Goal: Task Accomplishment & Management: Manage account settings

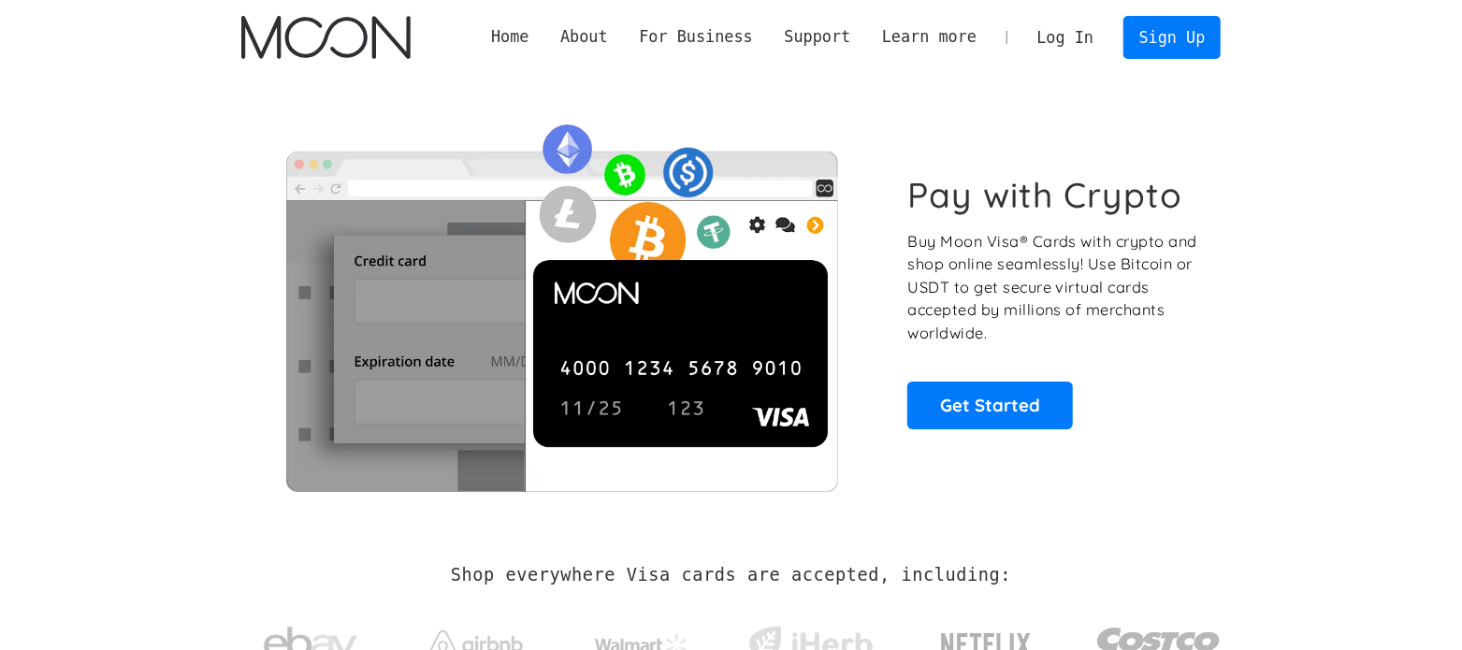
click at [1071, 35] on link "Log In" at bounding box center [1065, 37] width 88 height 41
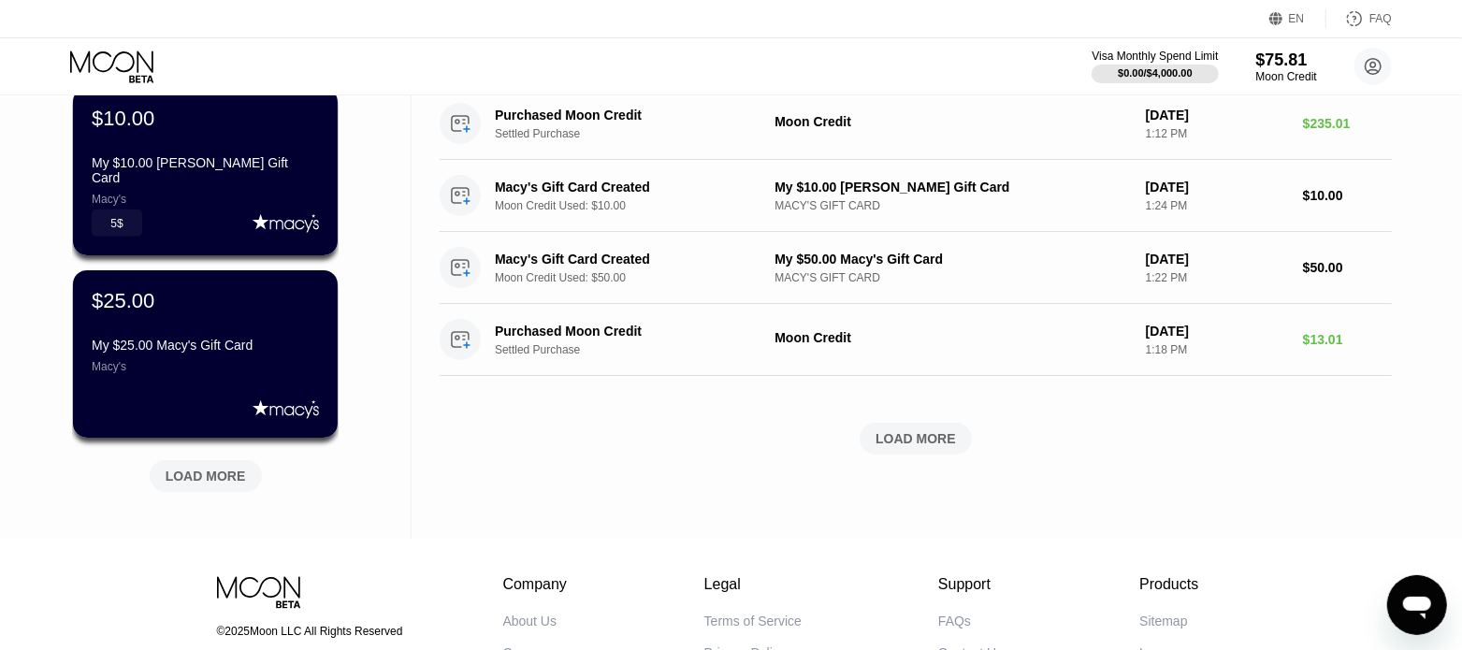
scroll to position [817, 0]
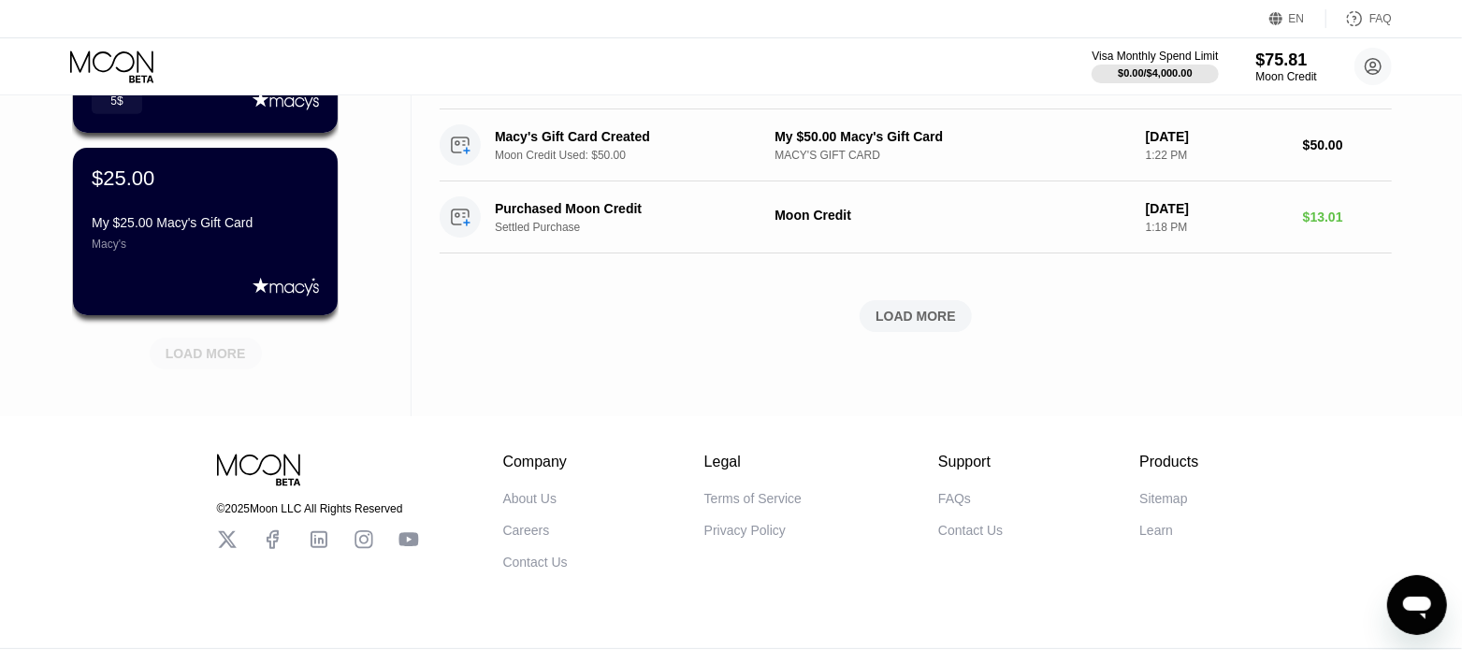
click at [228, 347] on div "LOAD MORE" at bounding box center [206, 353] width 80 height 17
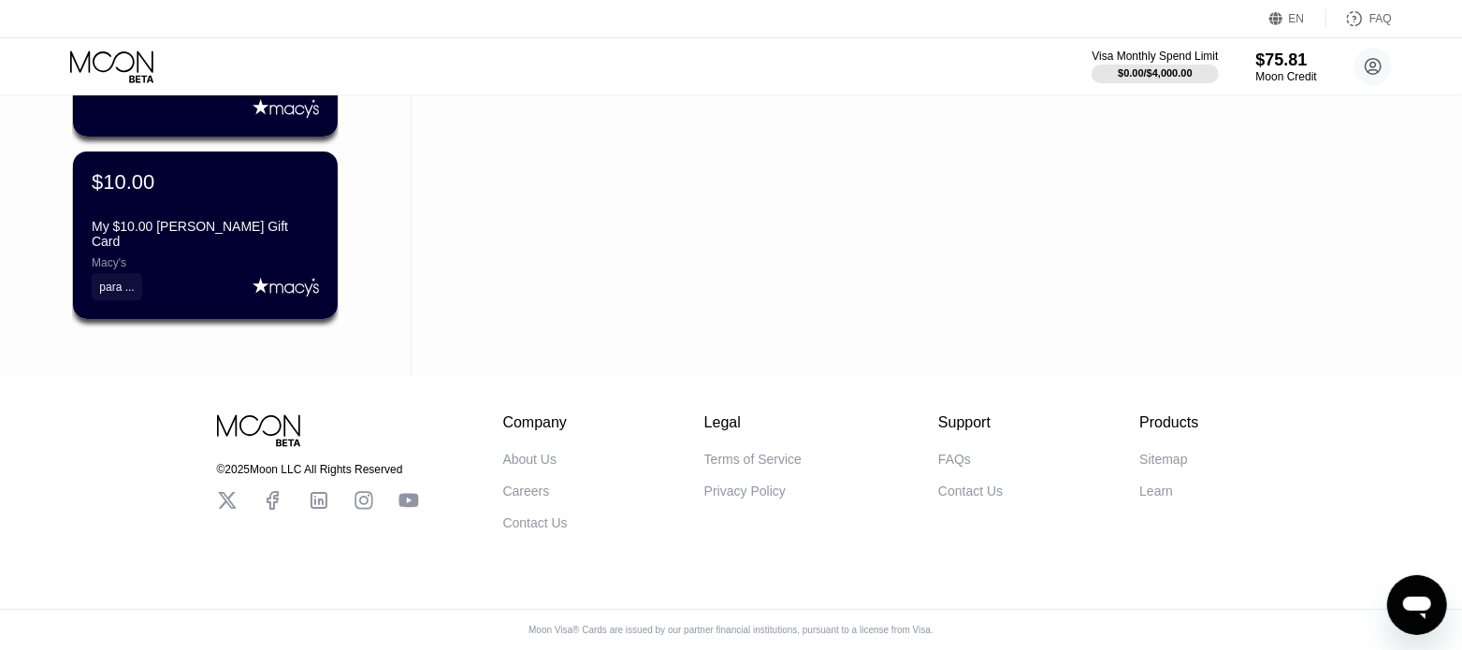
scroll to position [1023, 0]
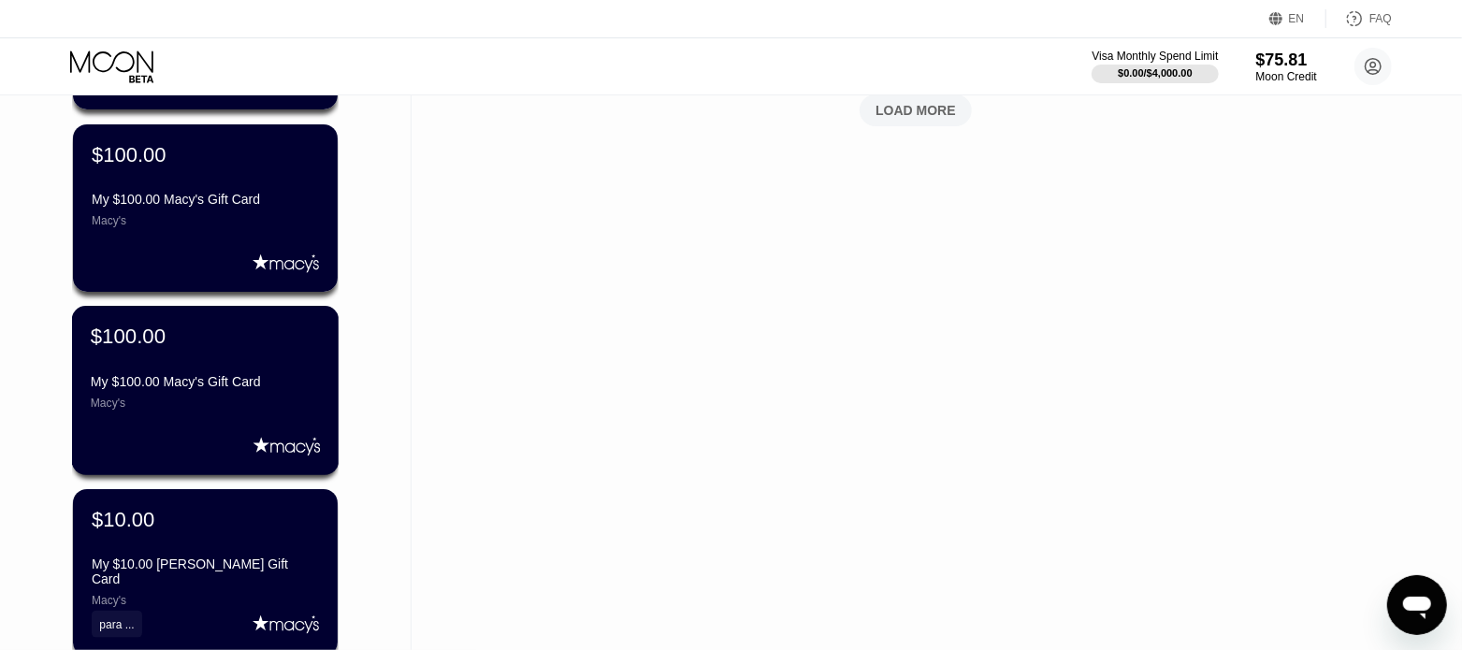
click at [219, 349] on div "$100.00" at bounding box center [205, 336] width 229 height 24
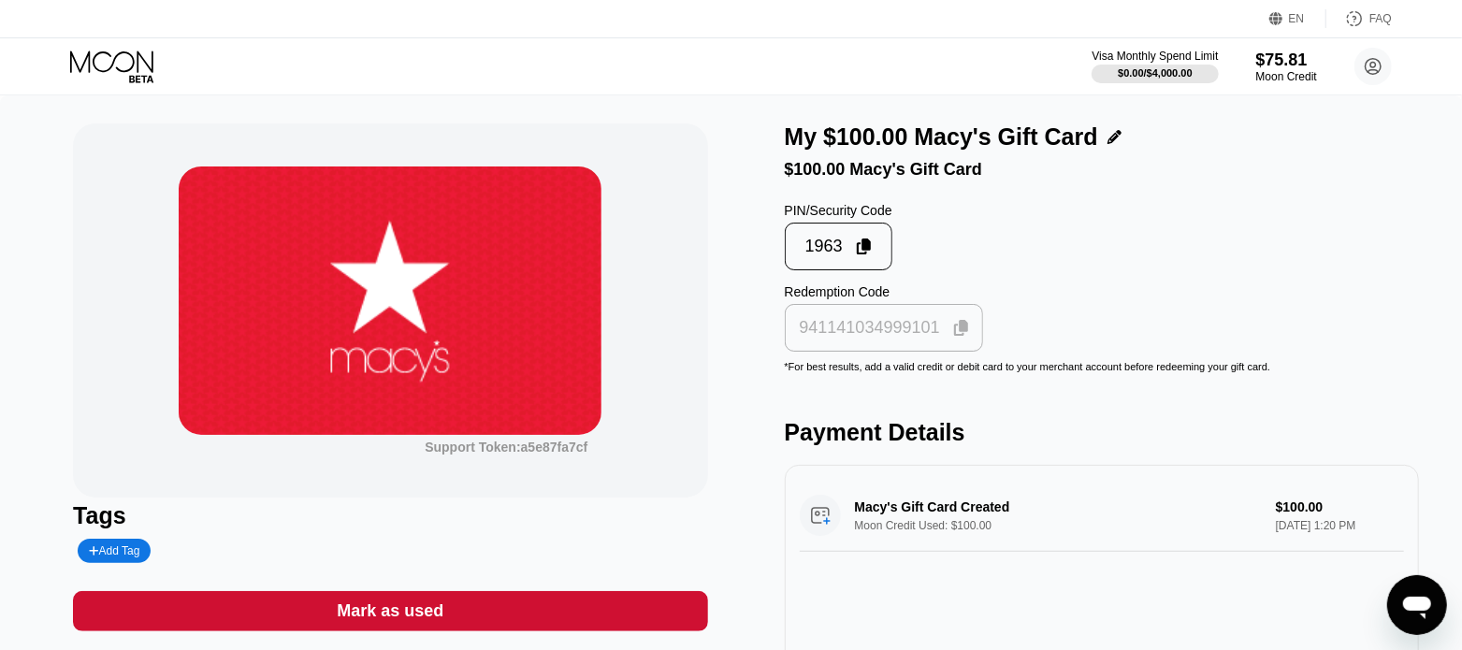
click at [956, 337] on icon at bounding box center [961, 328] width 15 height 17
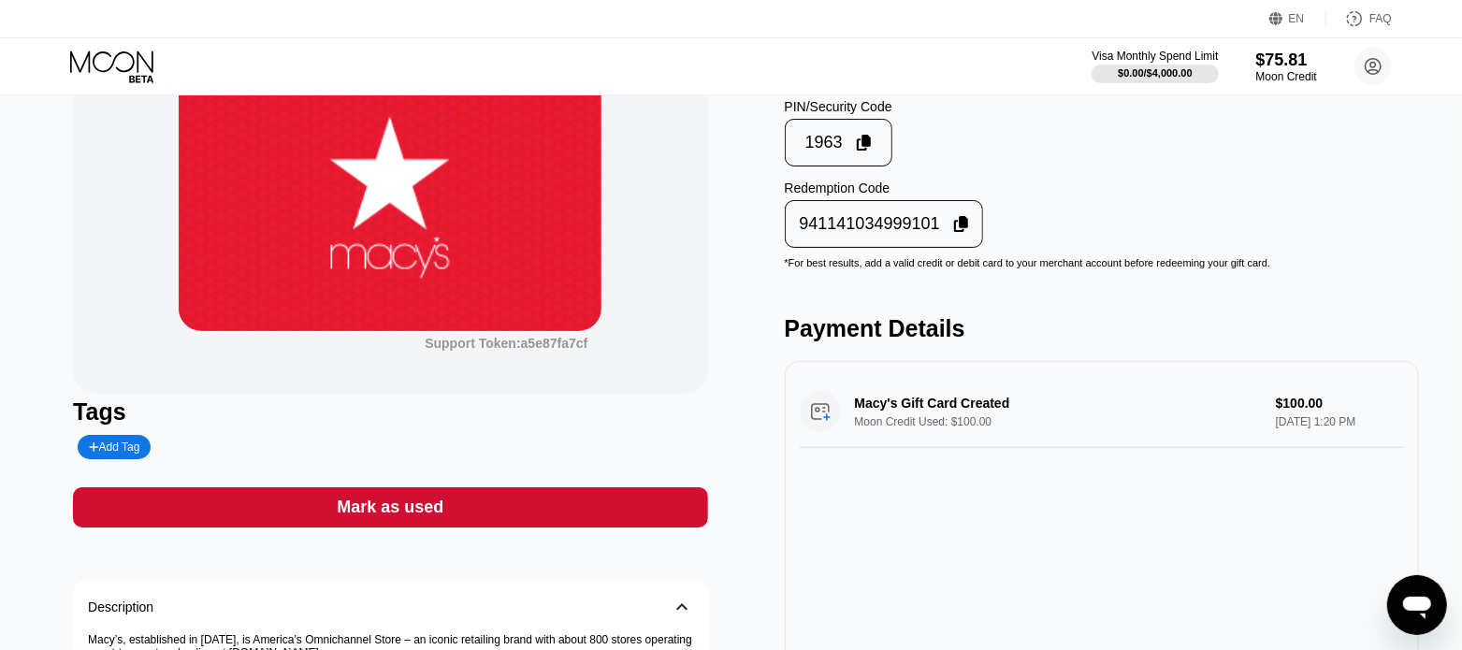
scroll to position [233, 0]
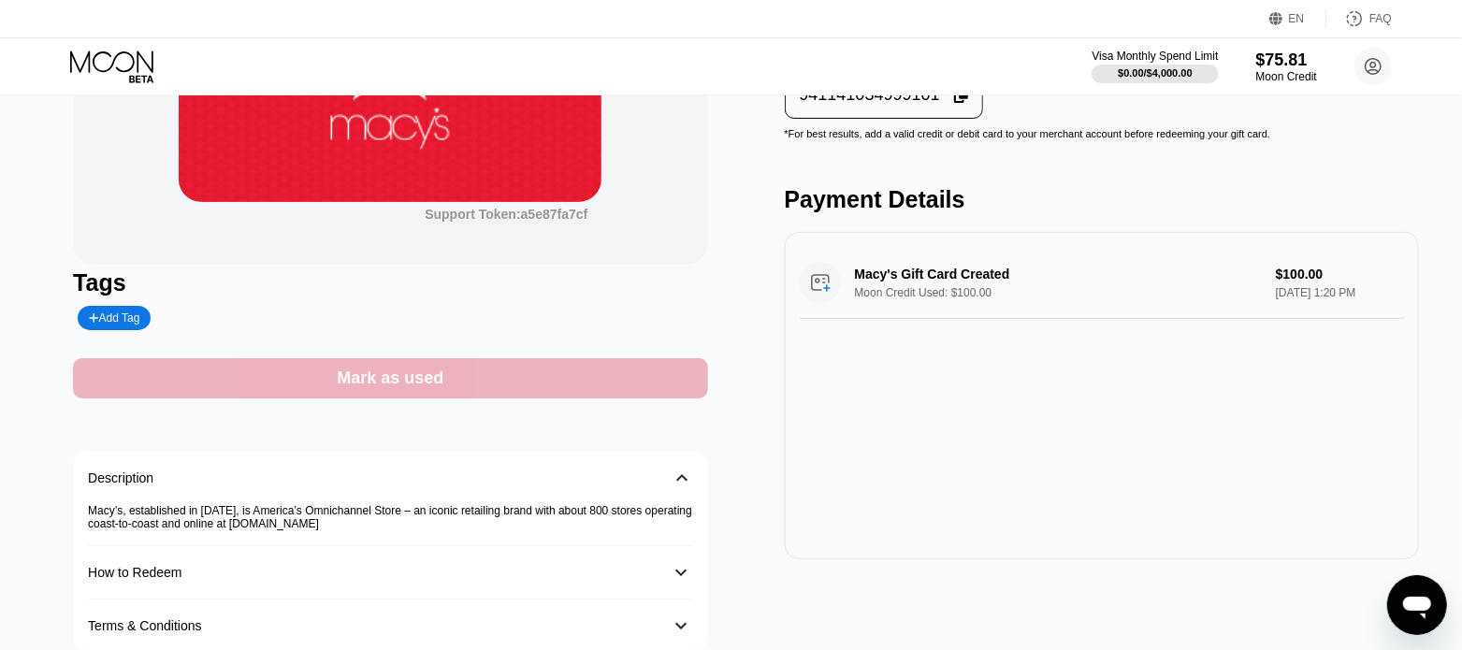
click at [425, 389] on div "Mark as used" at bounding box center [390, 379] width 107 height 22
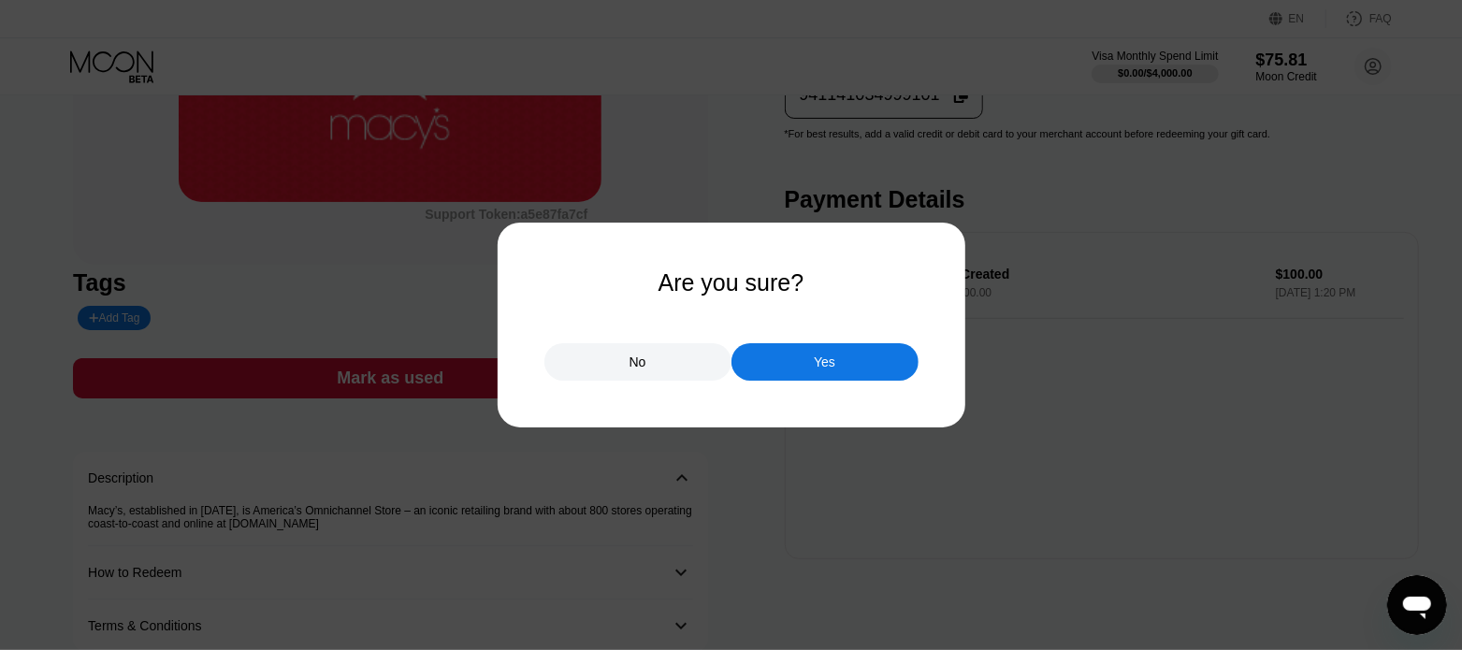
click at [778, 362] on div "Yes" at bounding box center [824, 361] width 187 height 37
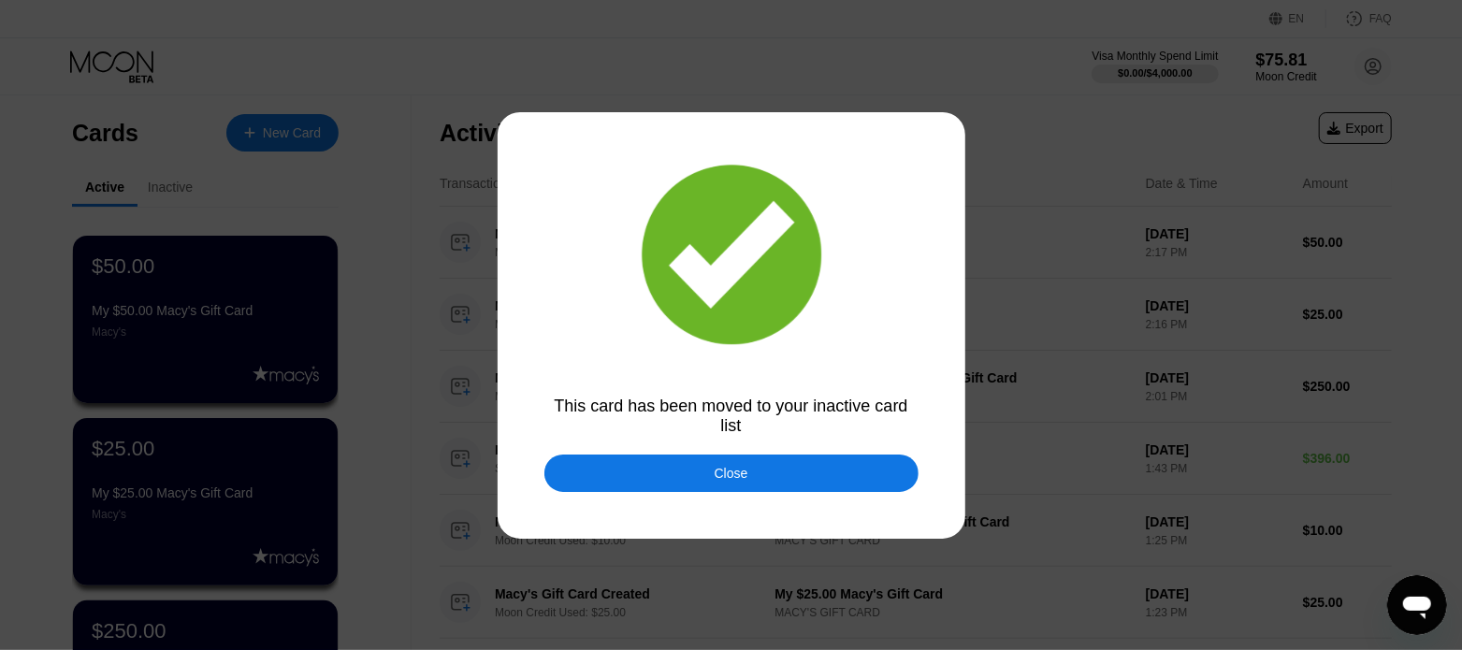
click at [682, 469] on div "Close" at bounding box center [731, 472] width 374 height 37
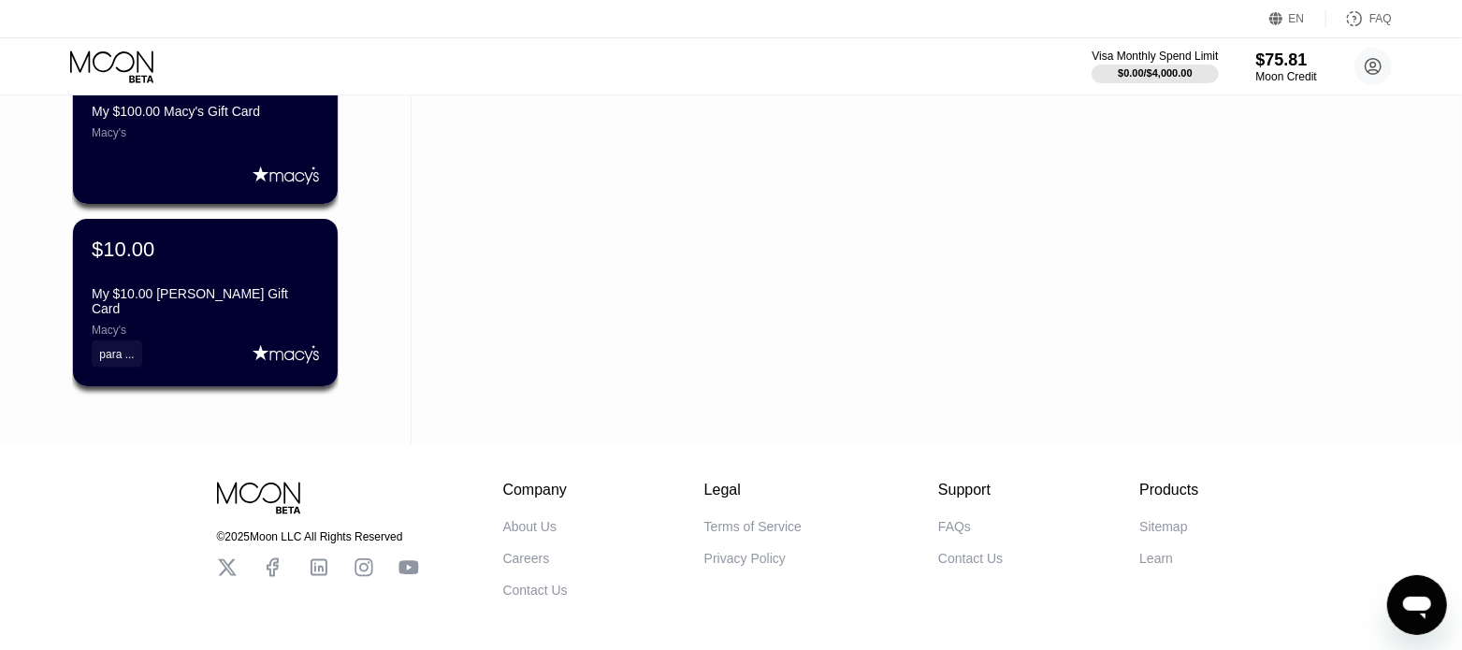
scroll to position [1074, 0]
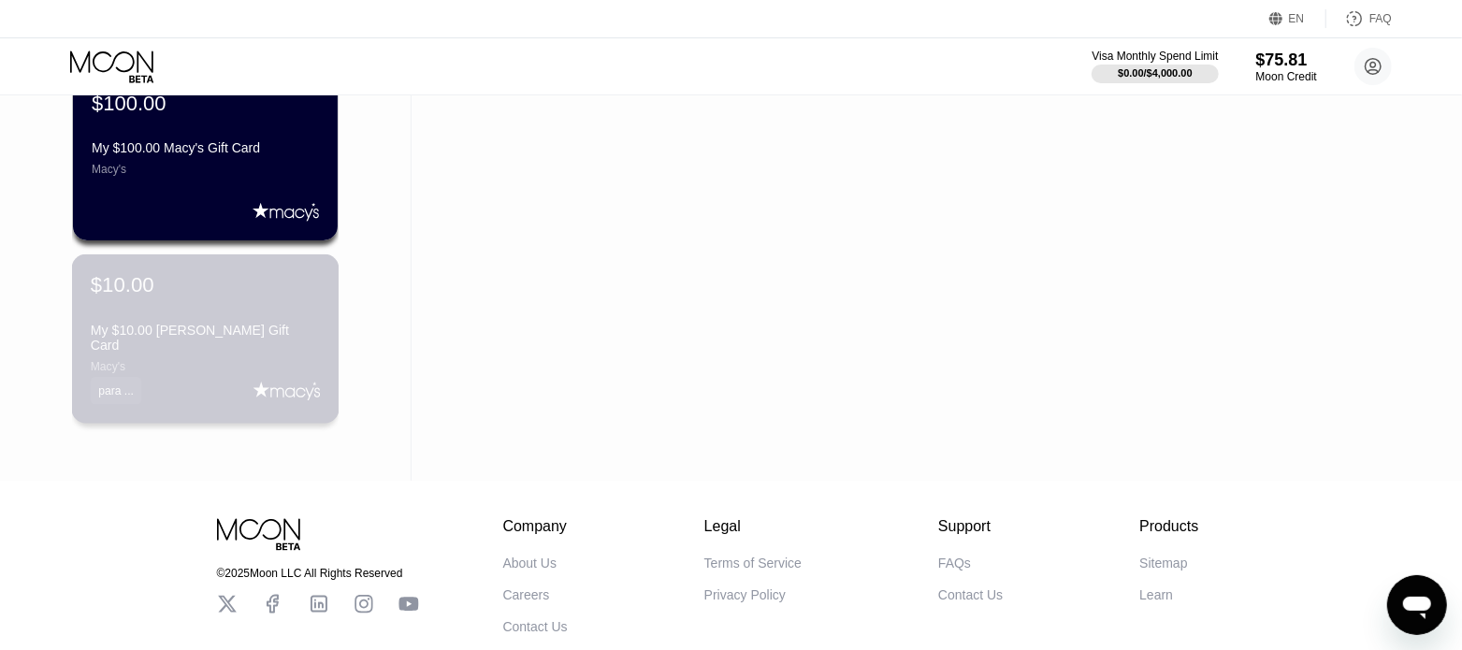
click at [258, 327] on div "My $10.00 [PERSON_NAME] Gift Card" at bounding box center [205, 338] width 229 height 30
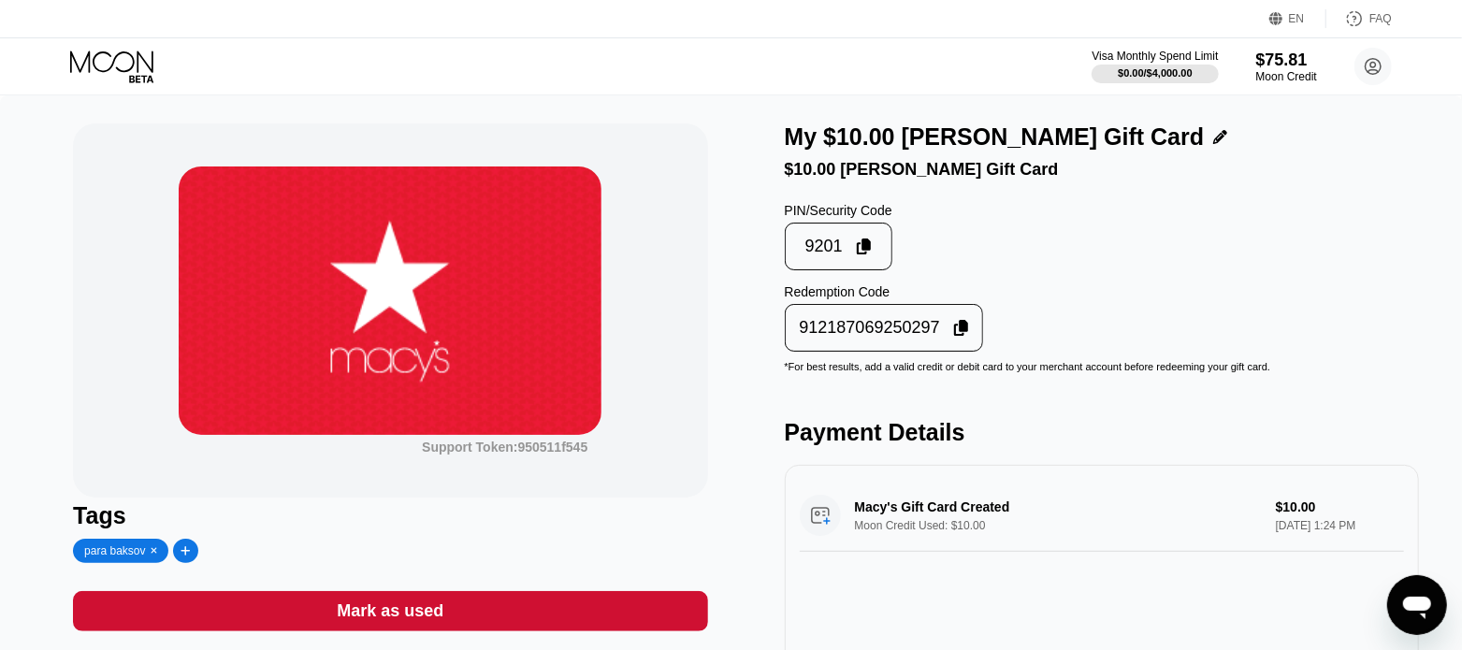
click at [954, 337] on icon at bounding box center [961, 328] width 15 height 17
click at [396, 612] on div "Mark as used" at bounding box center [390, 611] width 107 height 22
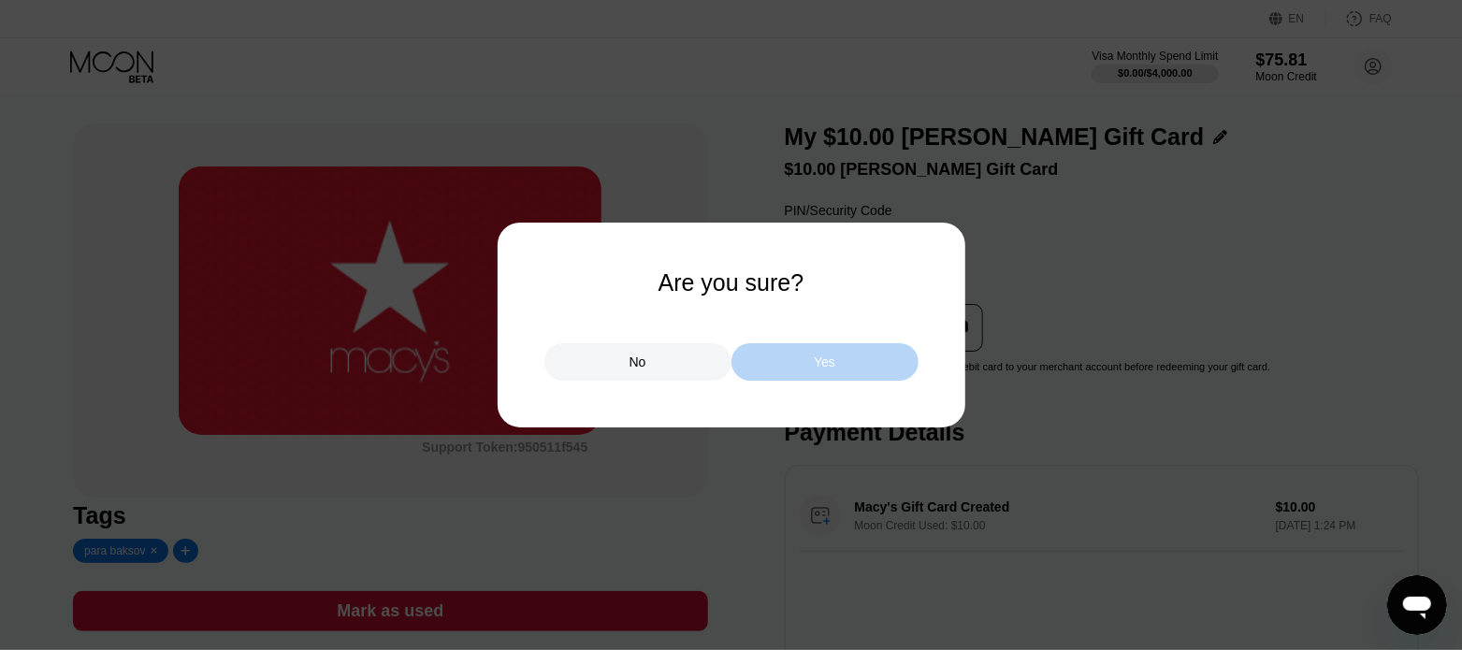
click at [799, 369] on div "Yes" at bounding box center [824, 361] width 187 height 37
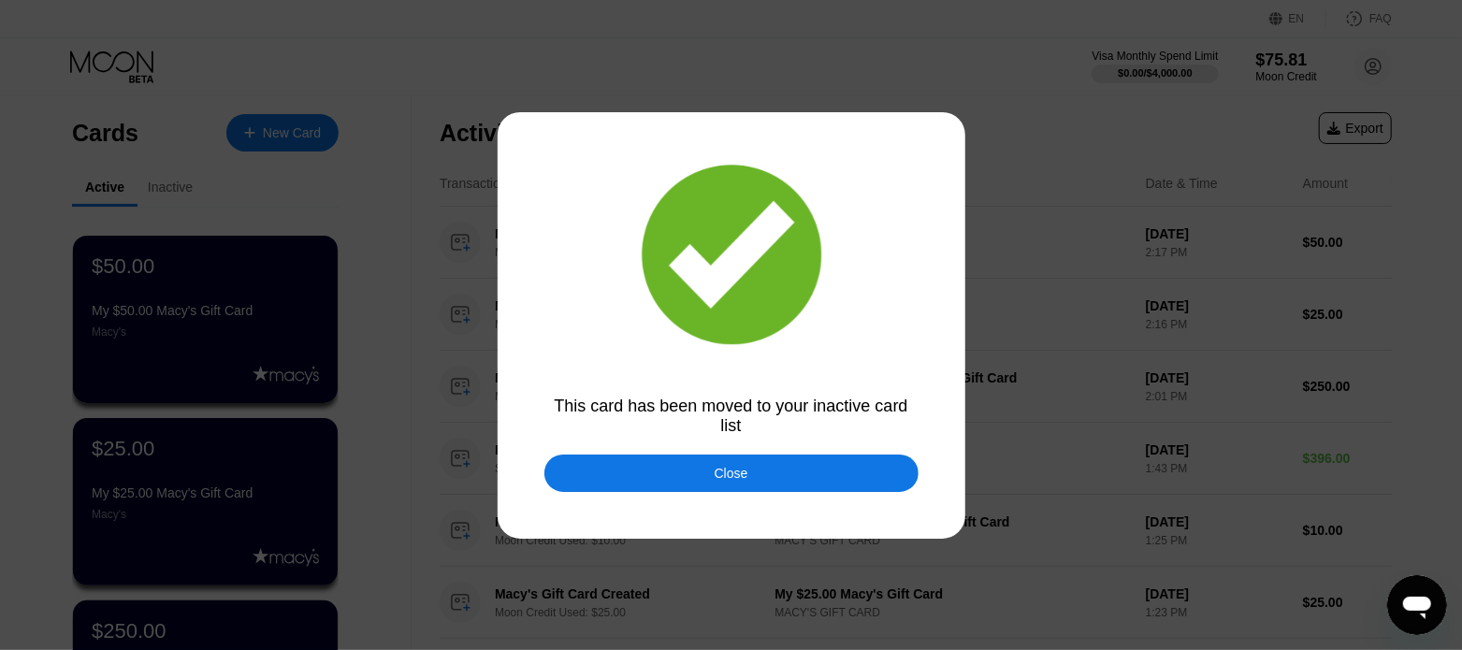
click at [678, 474] on div "Close" at bounding box center [731, 472] width 374 height 37
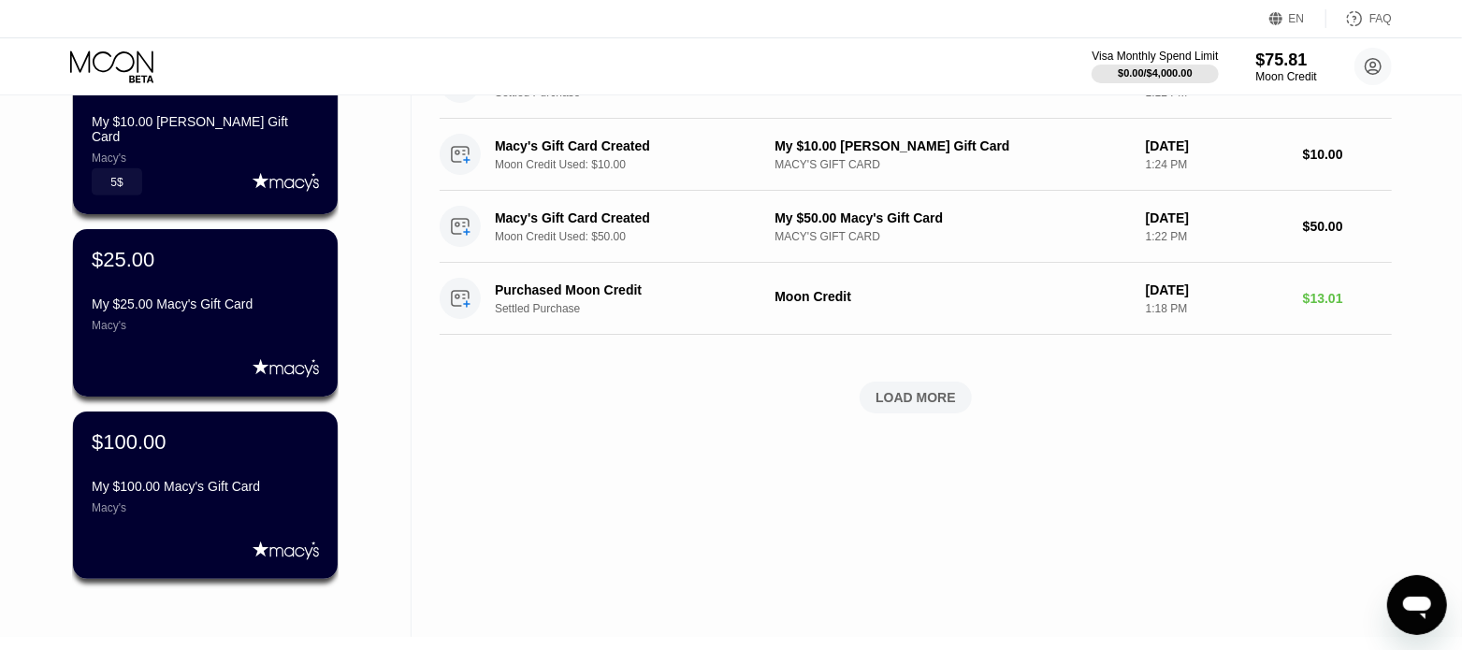
scroll to position [701, 0]
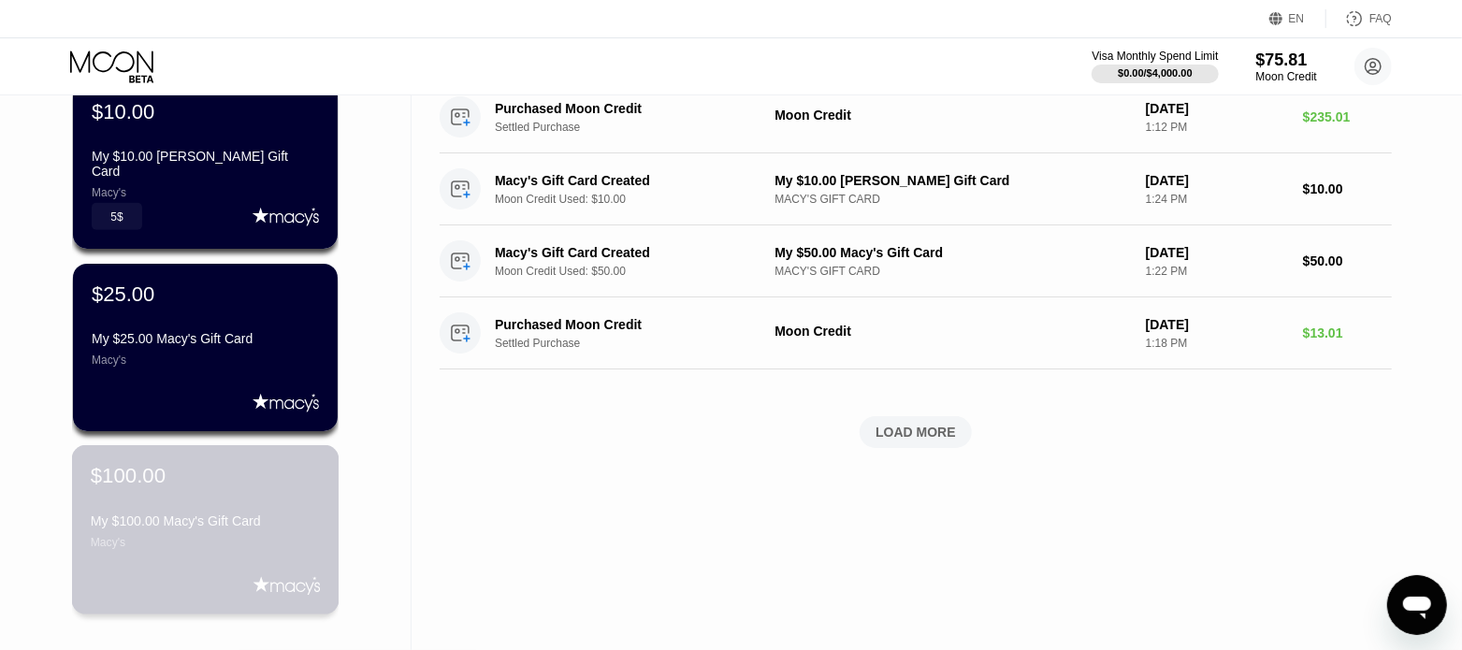
click at [238, 498] on div "$100.00 My $100.00 Macy's Gift Card Macy's" at bounding box center [205, 506] width 229 height 85
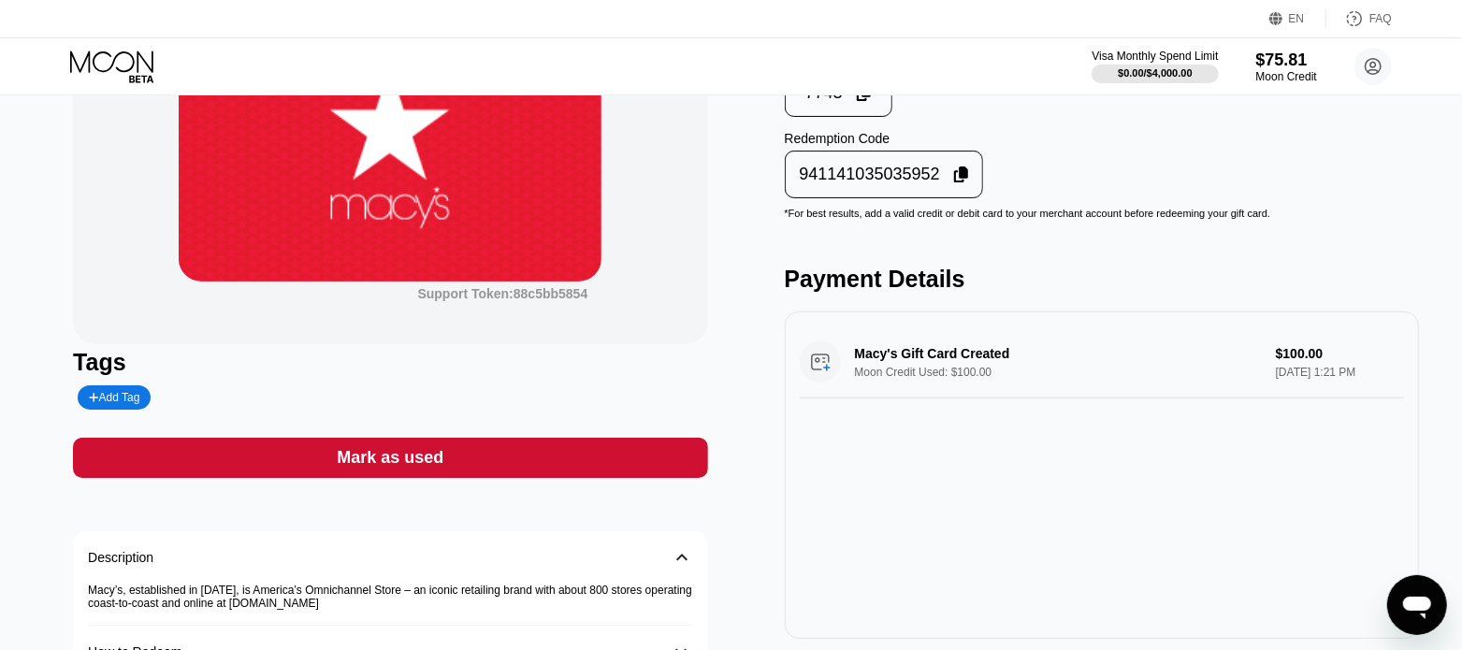
scroll to position [116, 0]
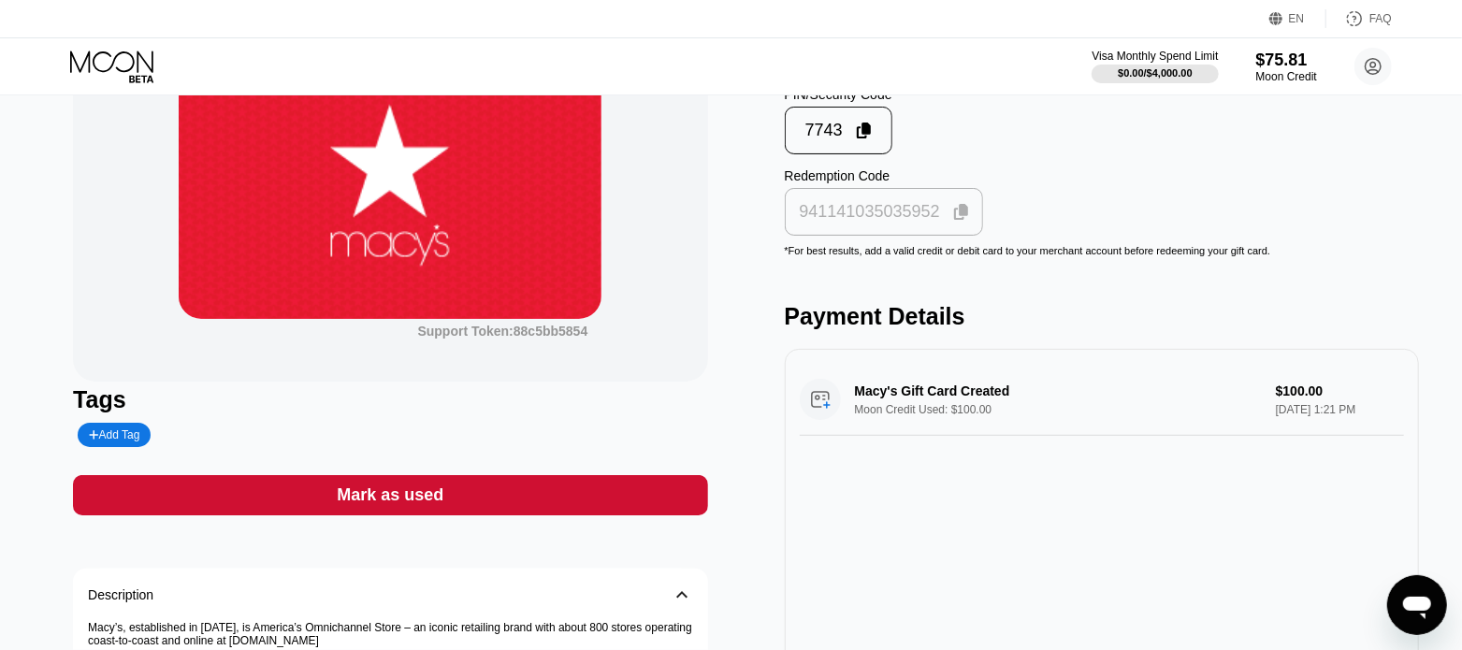
click at [963, 221] on icon at bounding box center [961, 212] width 15 height 17
click at [132, 439] on div "Add Tag" at bounding box center [114, 434] width 50 height 13
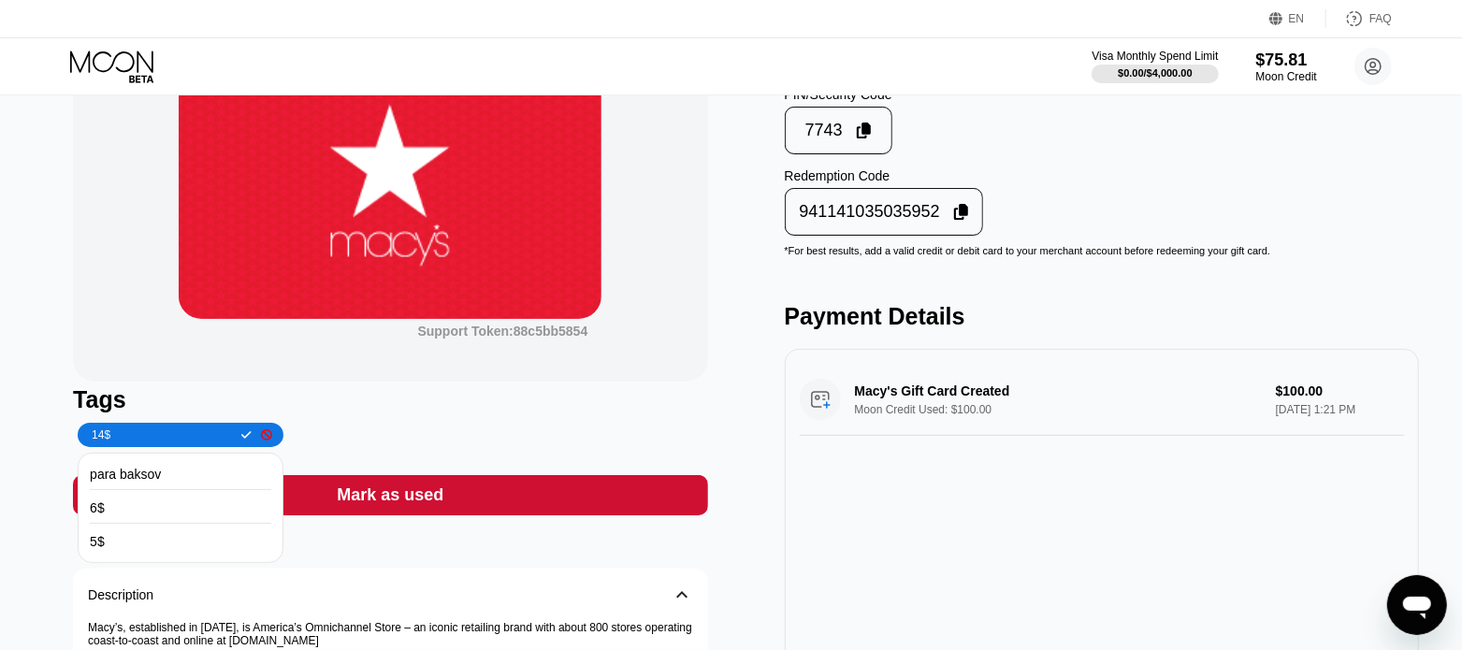
type input "14$"
click at [232, 437] on div at bounding box center [242, 434] width 20 height 11
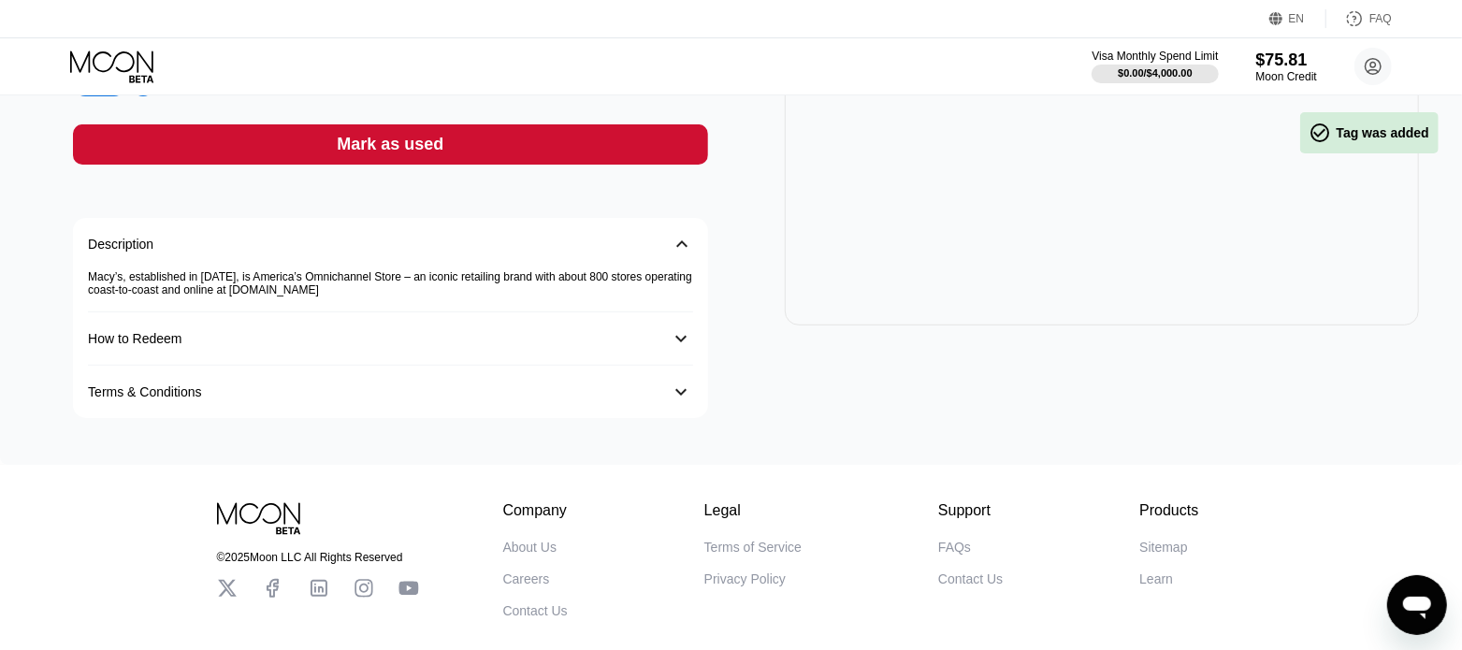
scroll to position [580, 0]
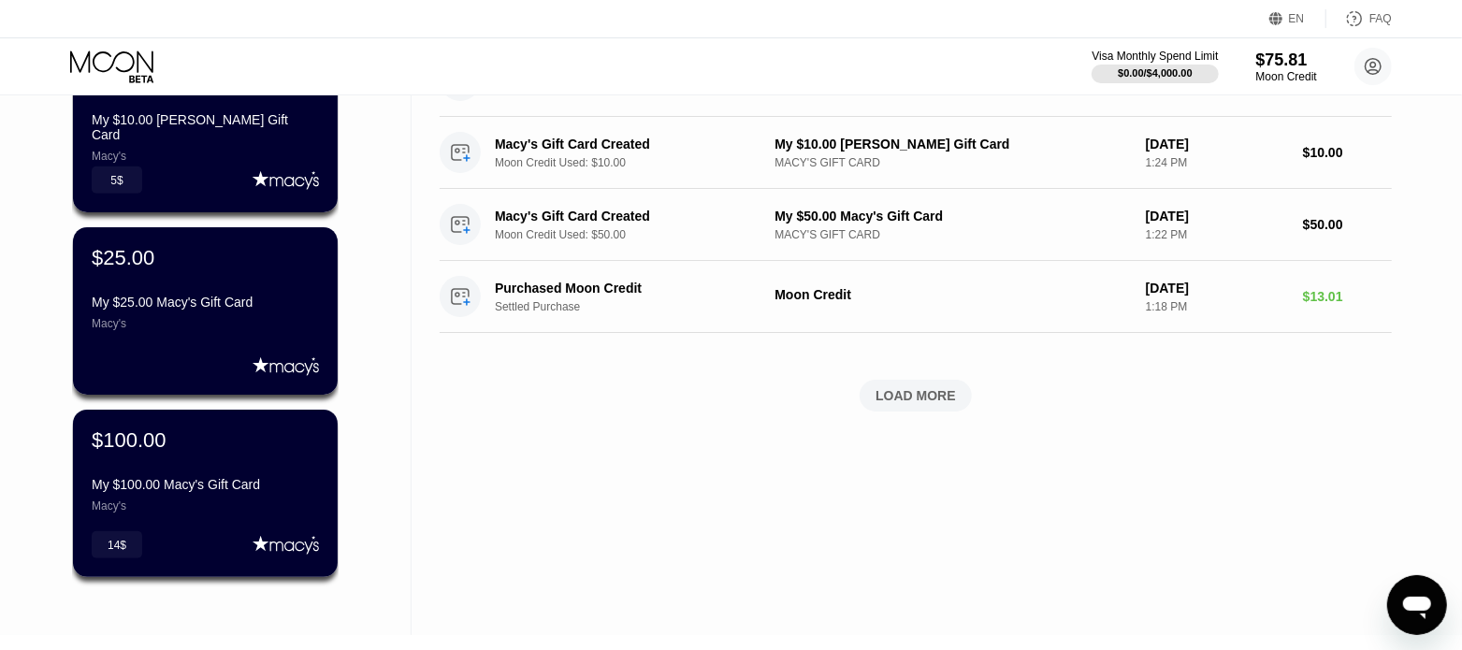
scroll to position [701, 0]
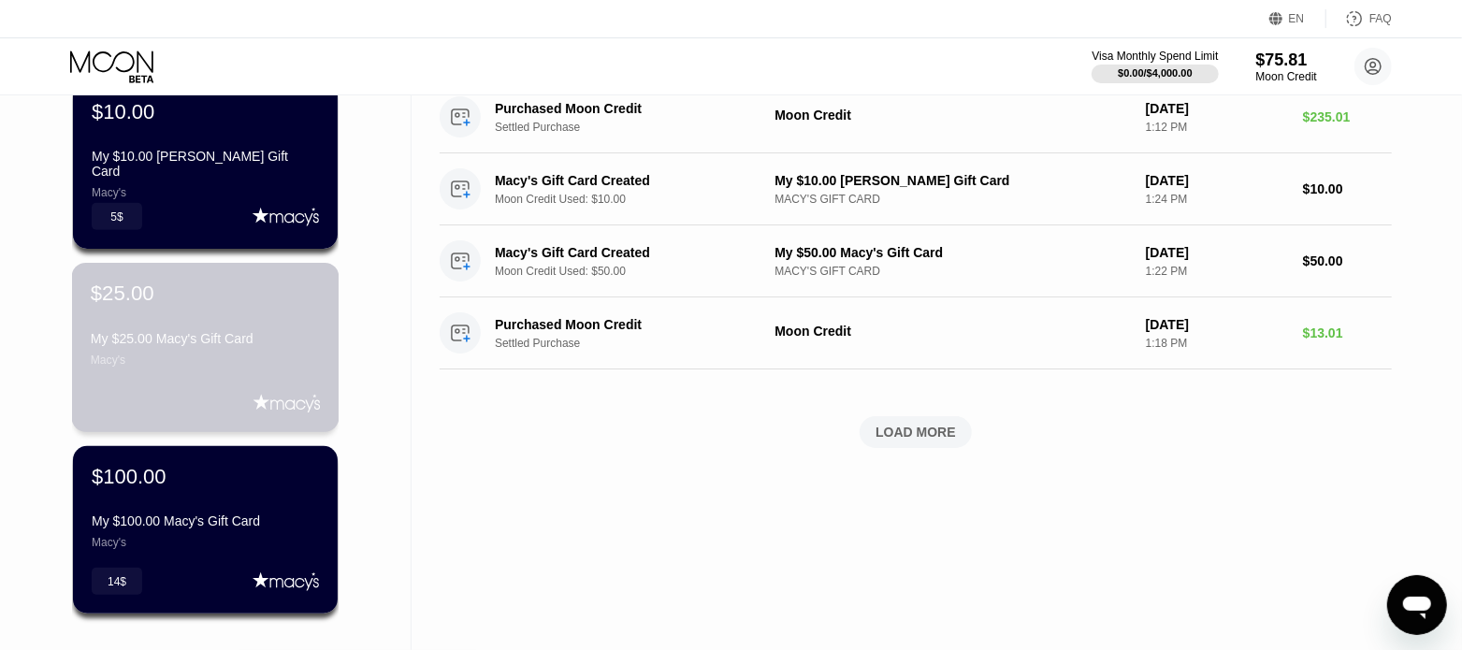
click at [217, 338] on div "My $25.00 Macy's Gift Card" at bounding box center [205, 338] width 229 height 15
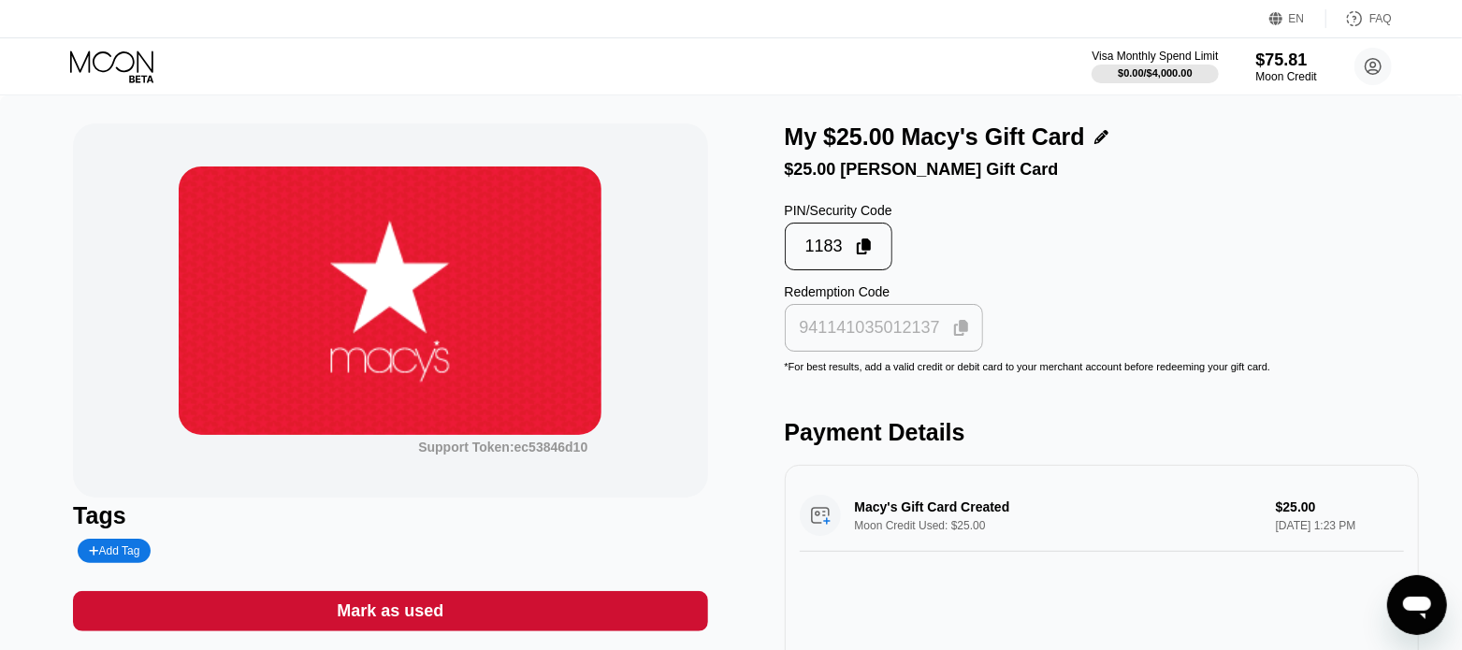
click at [960, 337] on icon at bounding box center [961, 328] width 15 height 17
click at [120, 557] on div "Add Tag" at bounding box center [114, 550] width 50 height 13
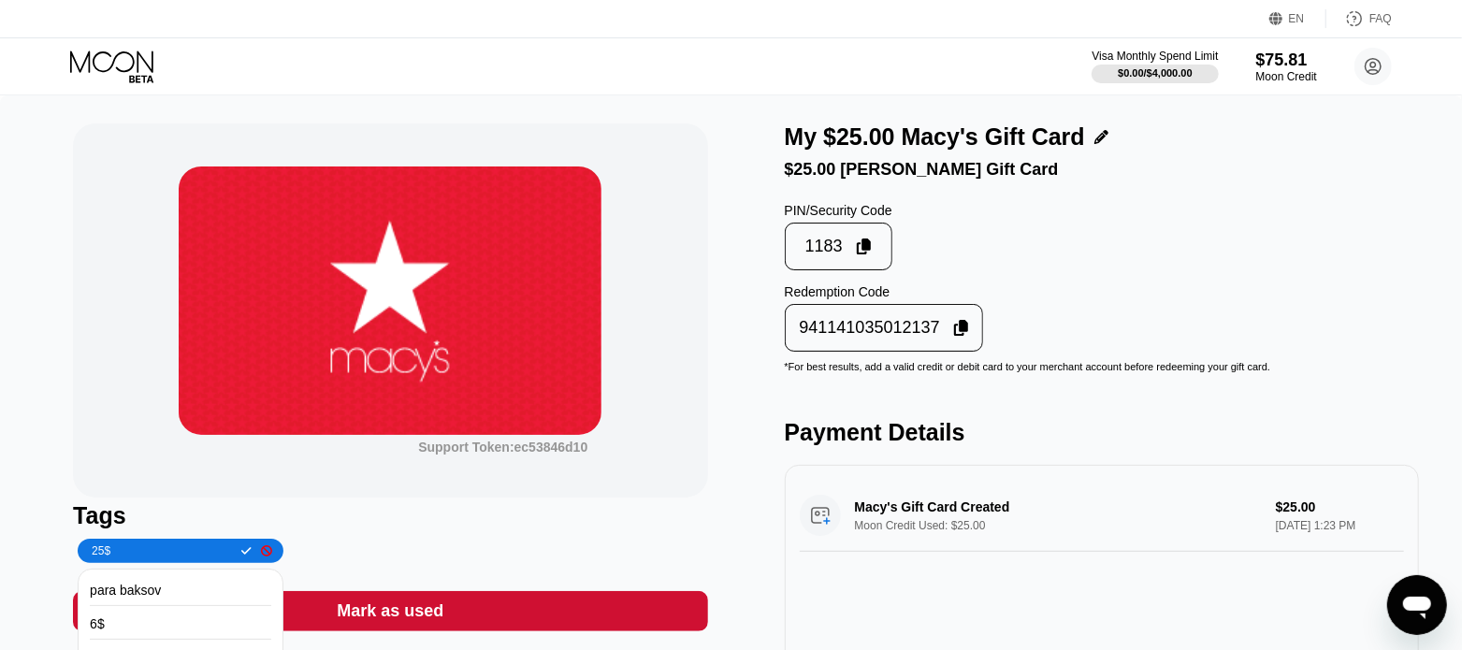
type input "25$"
click at [241, 554] on icon at bounding box center [246, 550] width 10 height 11
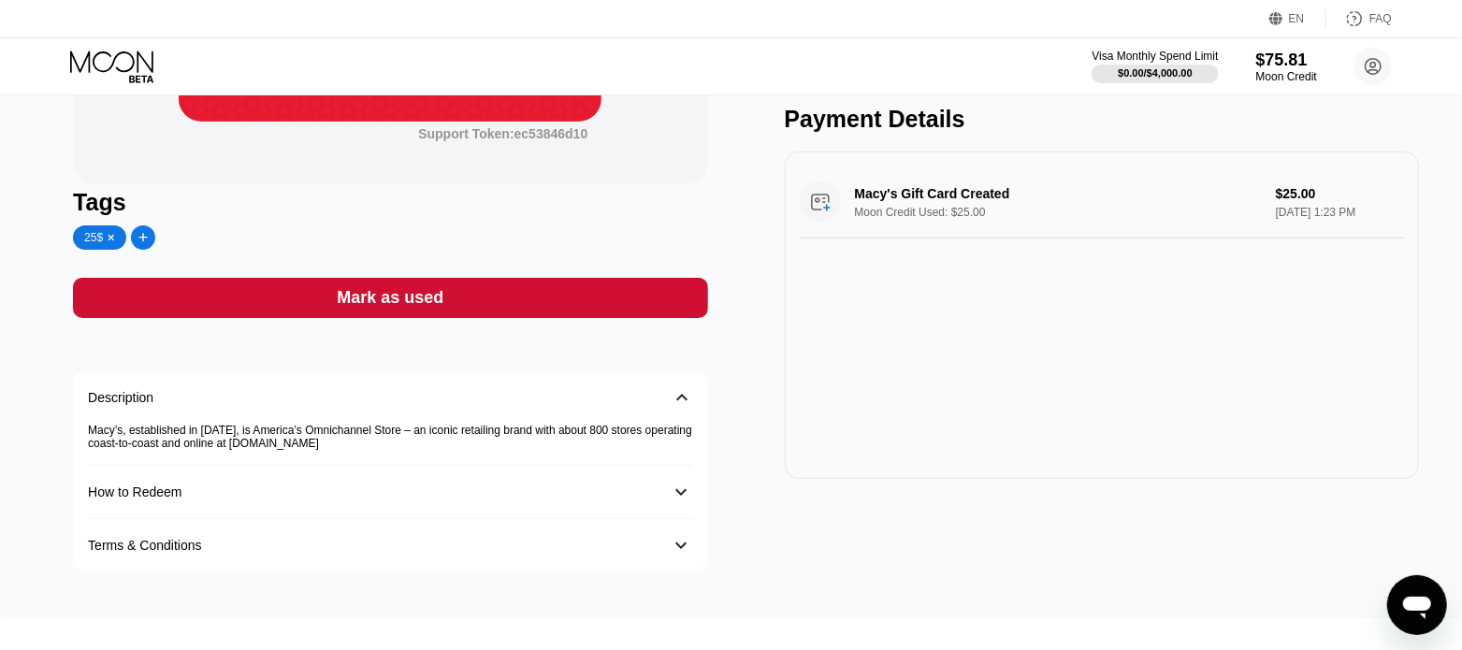
scroll to position [351, 0]
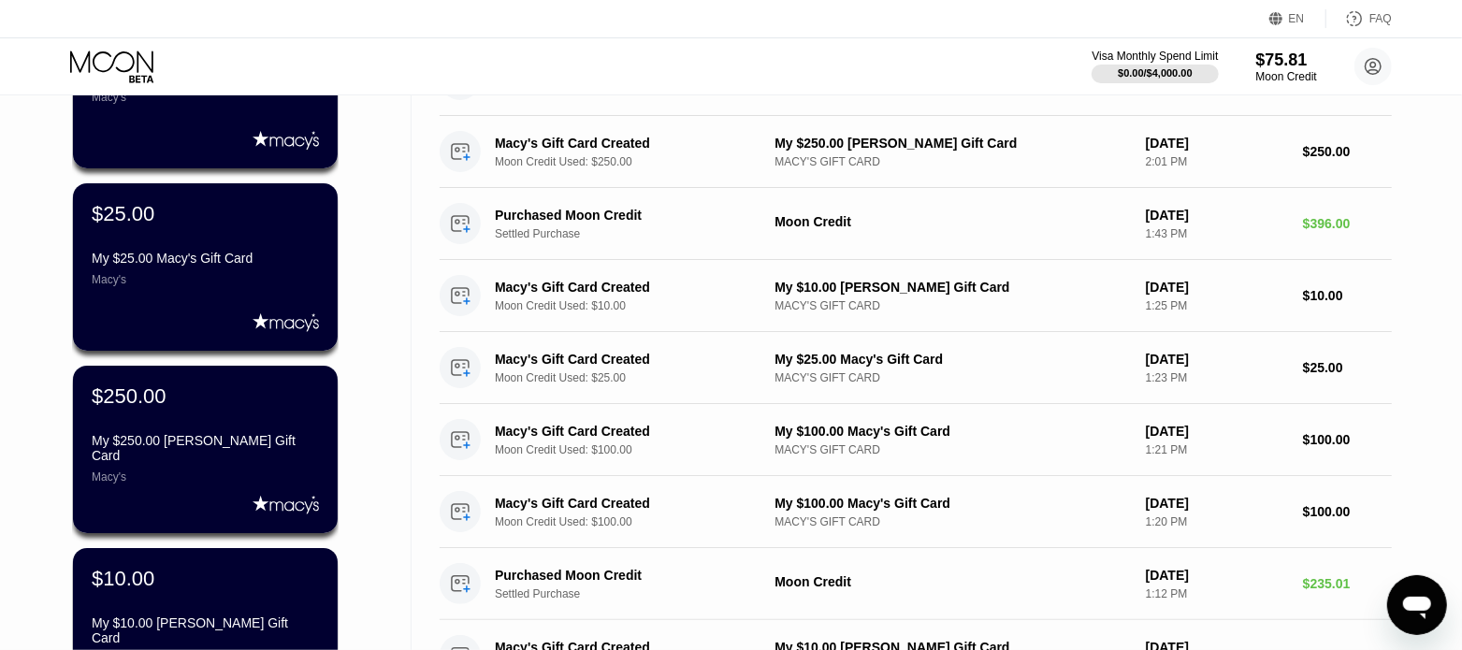
scroll to position [351, 0]
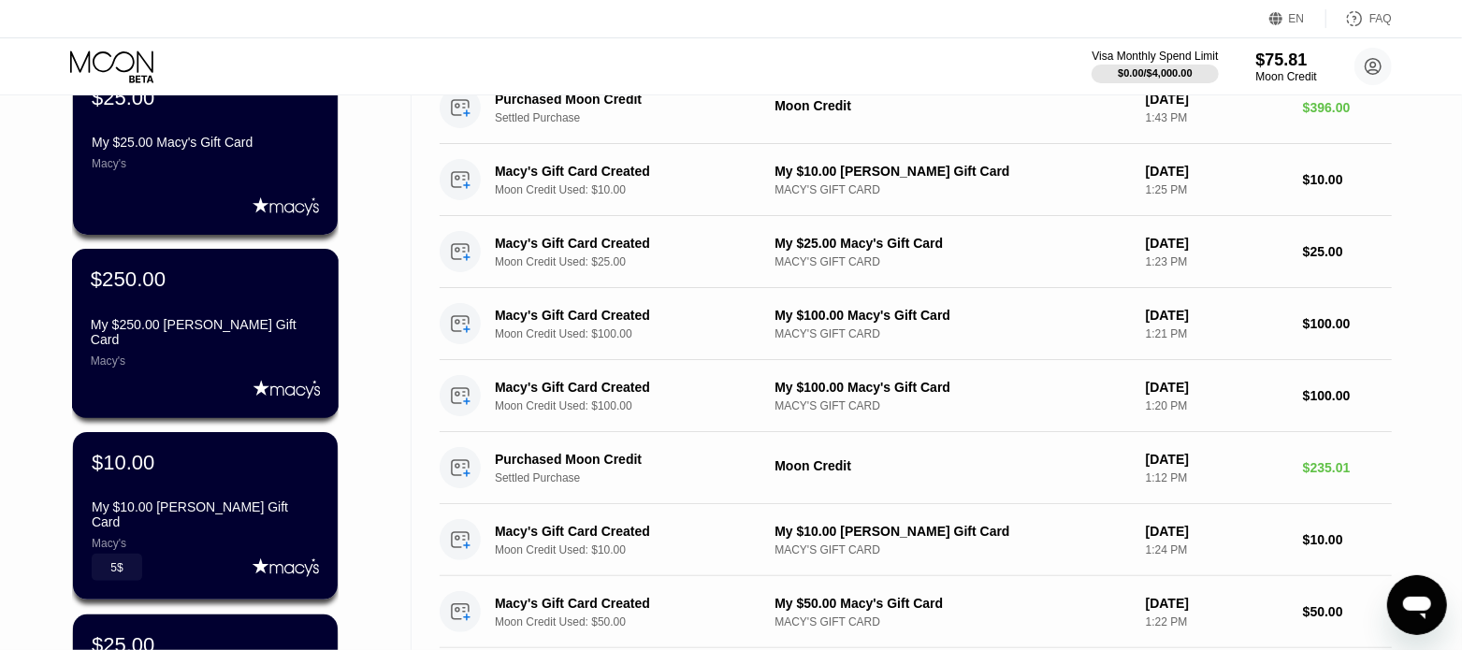
click at [224, 334] on div "My $250.00 [PERSON_NAME] Gift Card" at bounding box center [205, 332] width 229 height 30
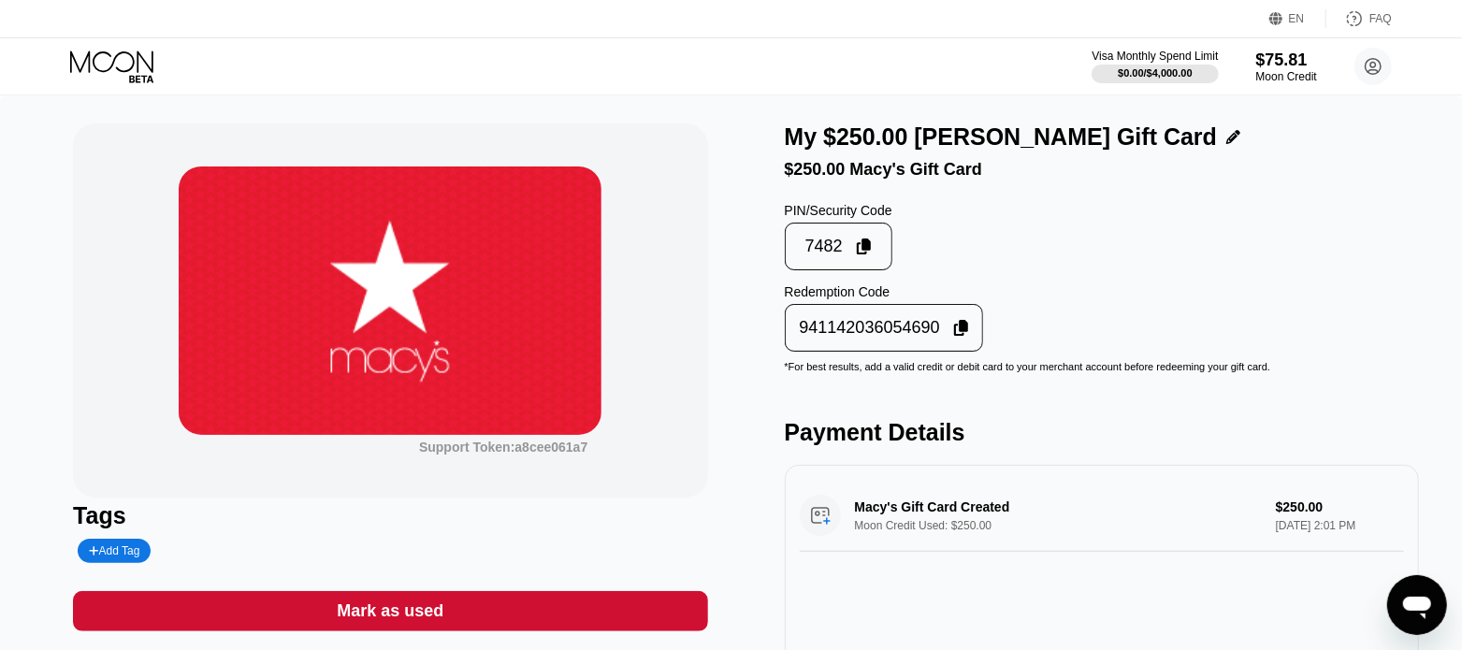
click at [954, 337] on icon at bounding box center [961, 328] width 15 height 17
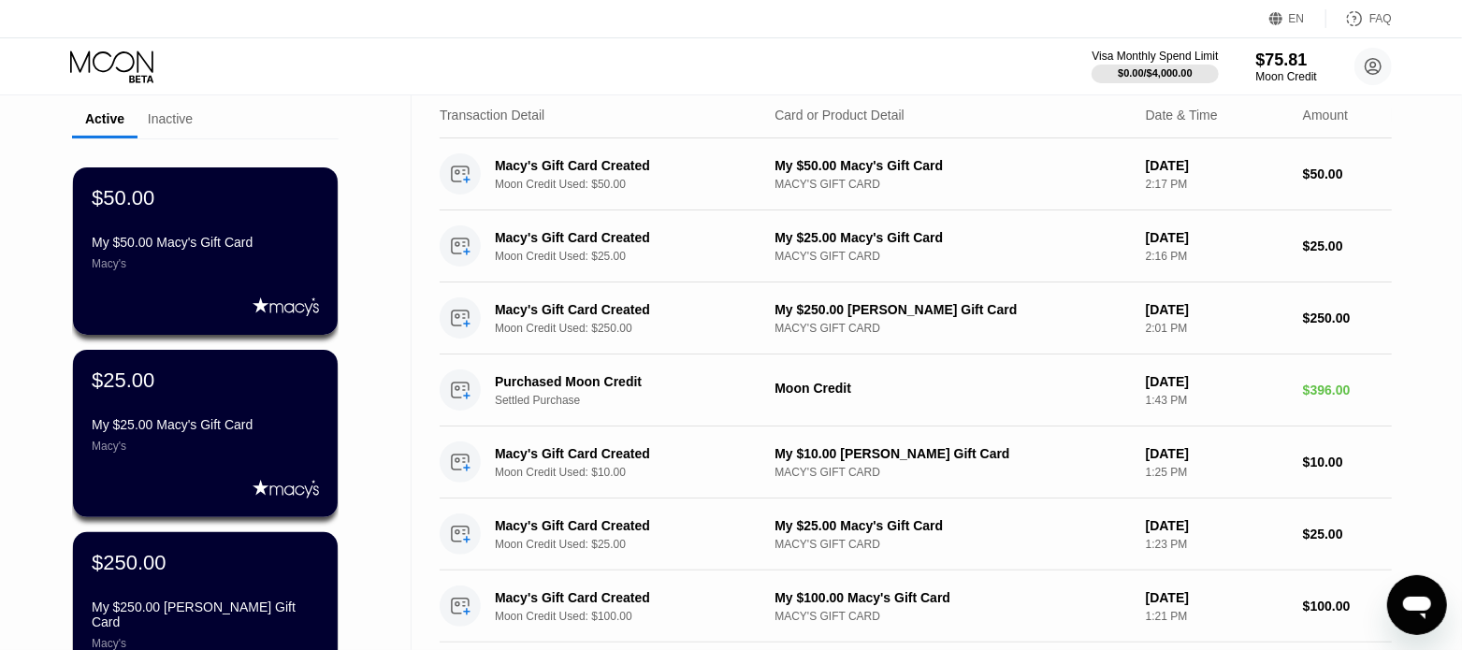
scroll to position [233, 0]
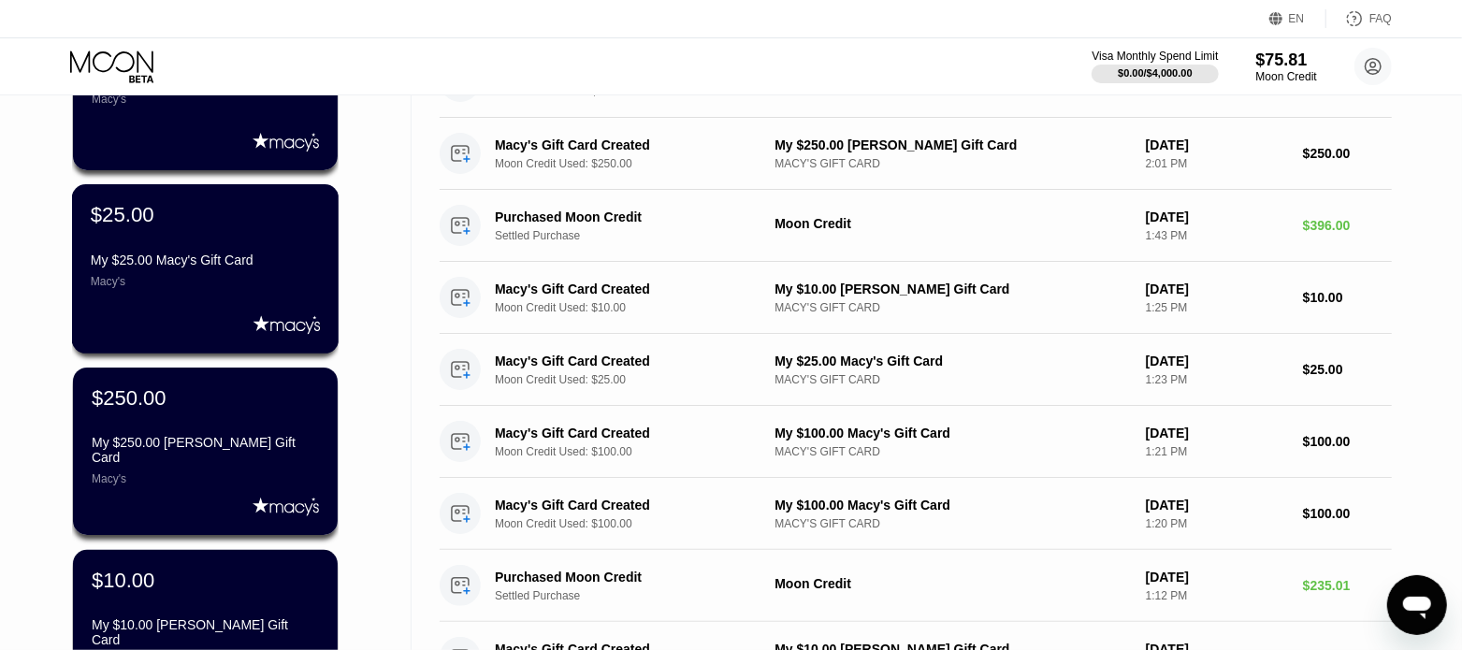
click at [207, 267] on div "My $25.00 Macy's Gift Card" at bounding box center [205, 259] width 229 height 15
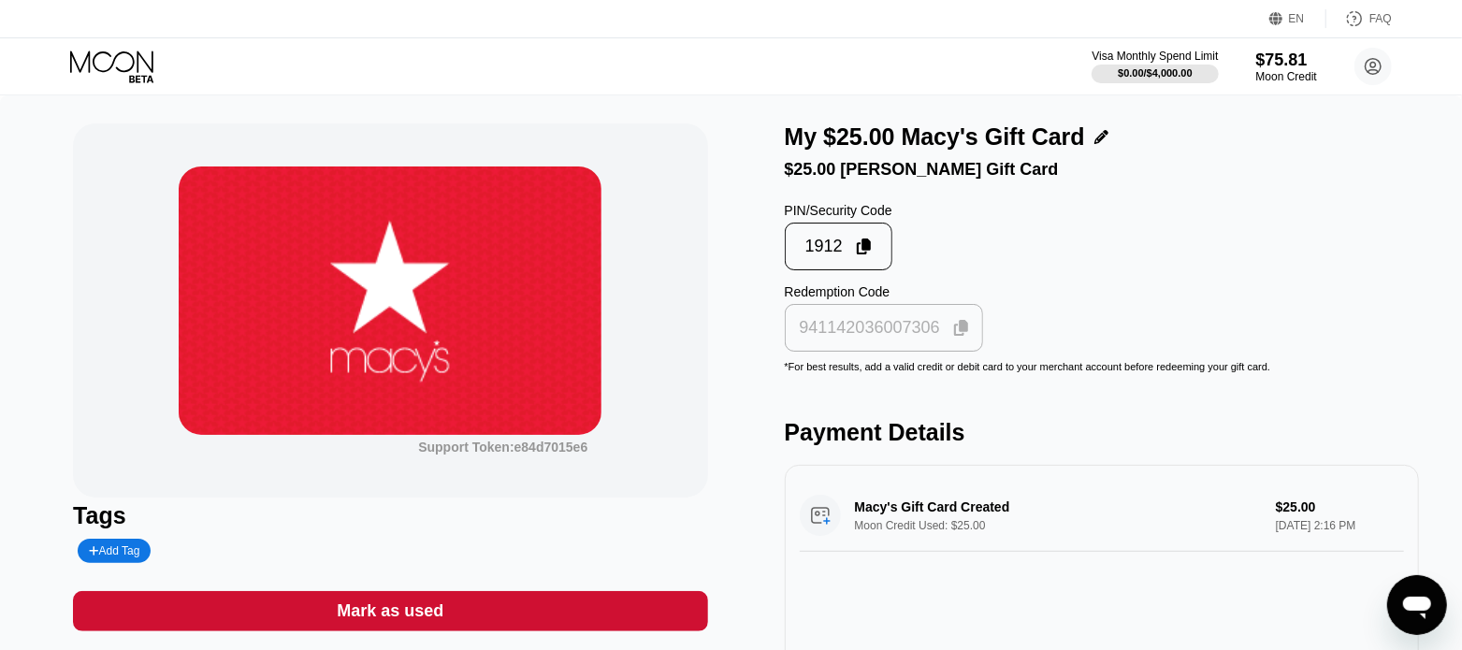
click at [954, 337] on icon at bounding box center [961, 328] width 15 height 17
click at [112, 58] on icon at bounding box center [113, 66] width 87 height 33
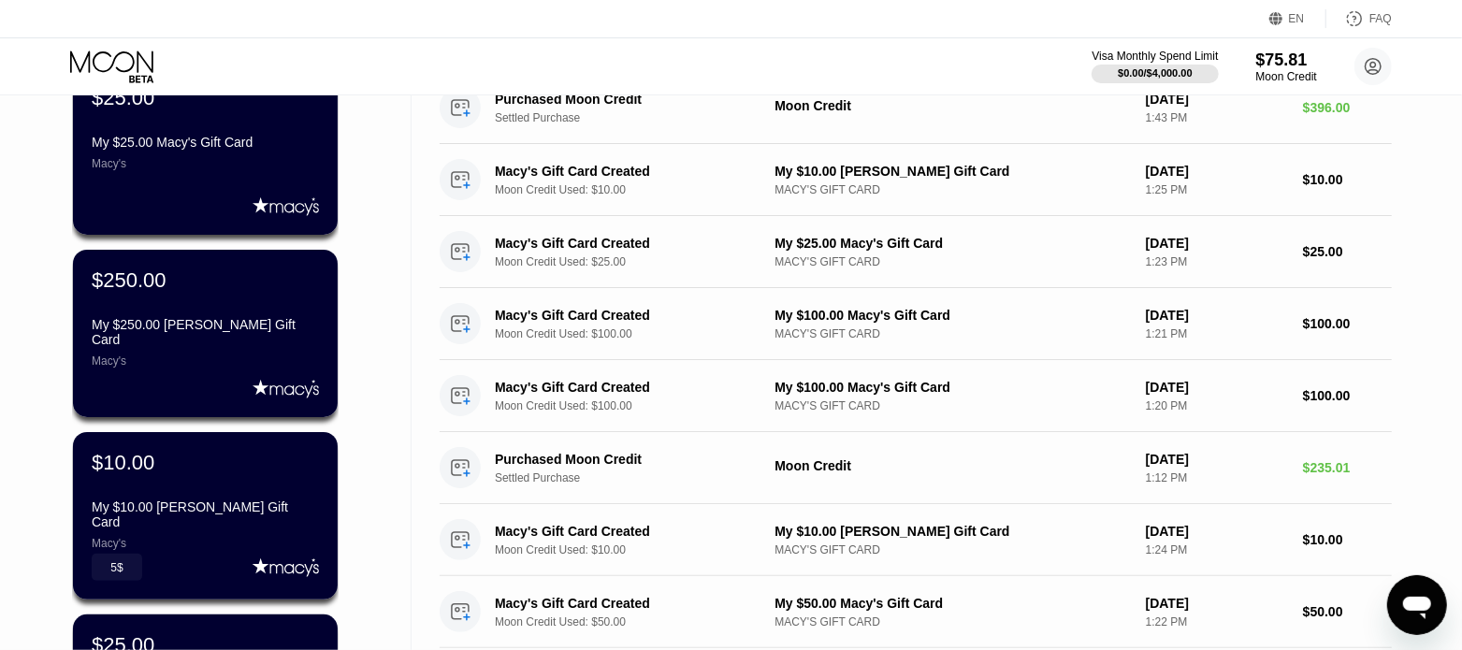
scroll to position [701, 0]
